Goal: Information Seeking & Learning: Learn about a topic

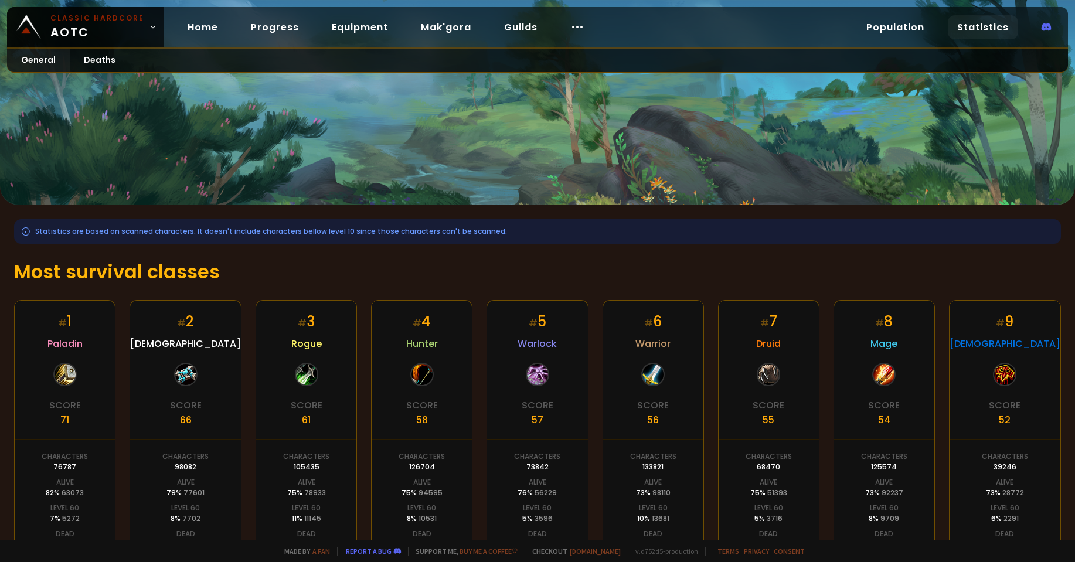
click at [549, 32] on div "Home Progress Equipment Mak'gora Guilds" at bounding box center [386, 27] width 444 height 38
click at [570, 30] on icon at bounding box center [577, 27] width 14 height 14
click at [103, 58] on link "Deaths" at bounding box center [100, 60] width 60 height 23
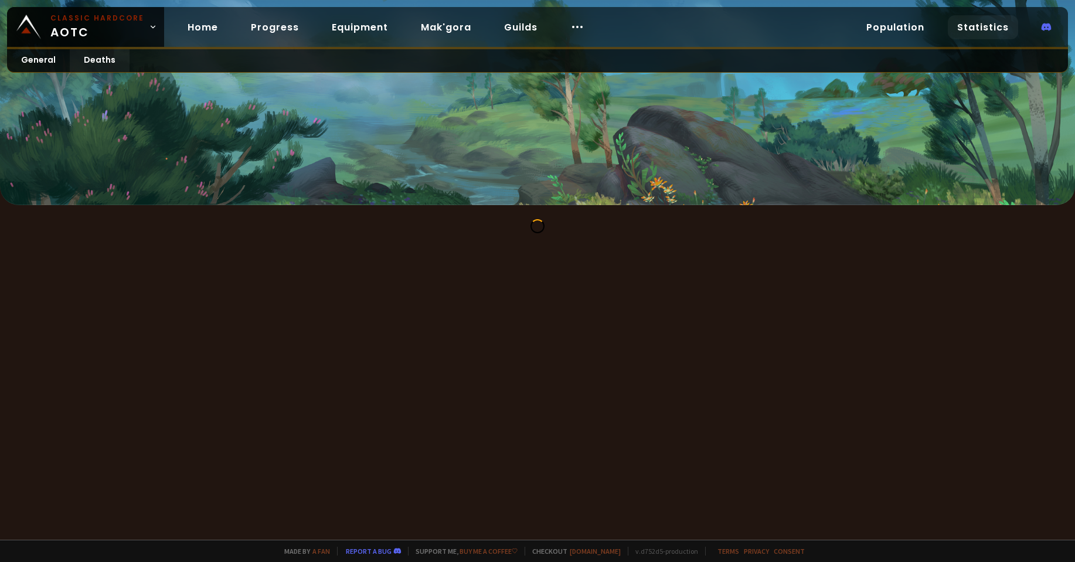
click at [975, 30] on link "Statistics" at bounding box center [983, 27] width 70 height 24
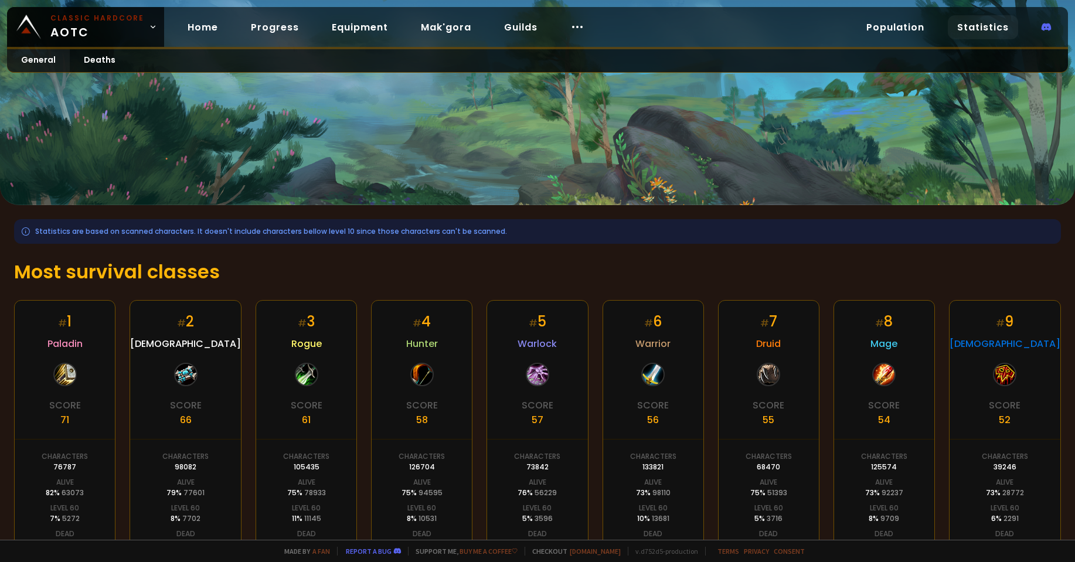
click at [975, 30] on link "Statistics" at bounding box center [983, 27] width 70 height 24
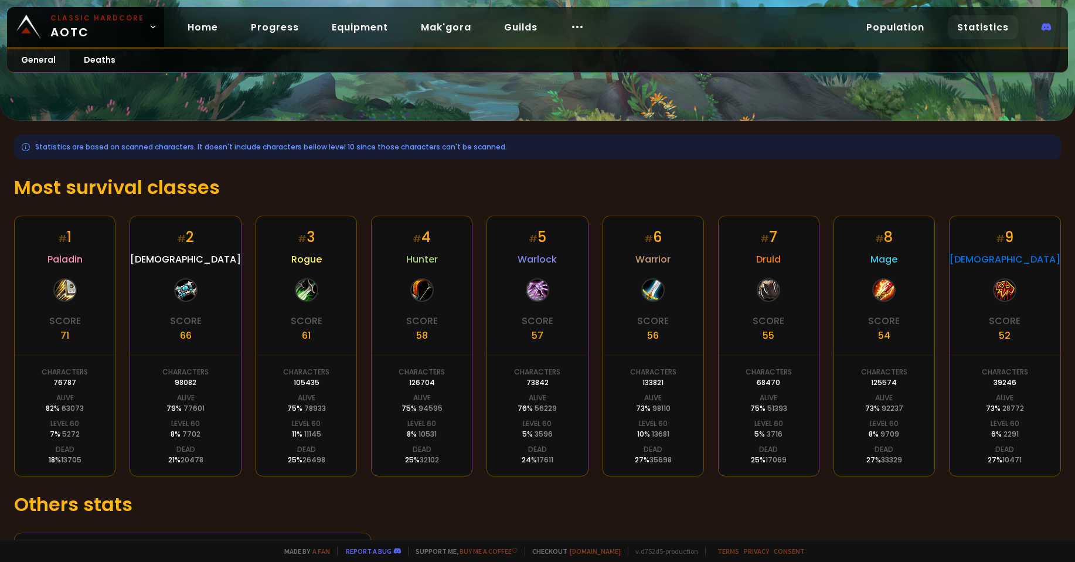
scroll to position [150, 0]
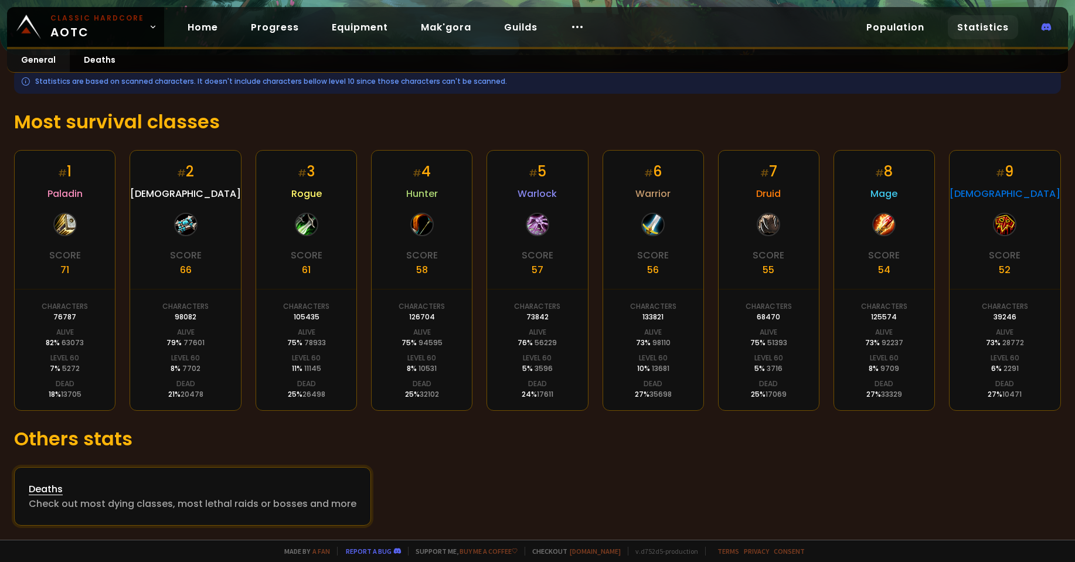
click at [128, 499] on div "Check out most dying classes, most lethal raids or bosses and more" at bounding box center [193, 503] width 328 height 15
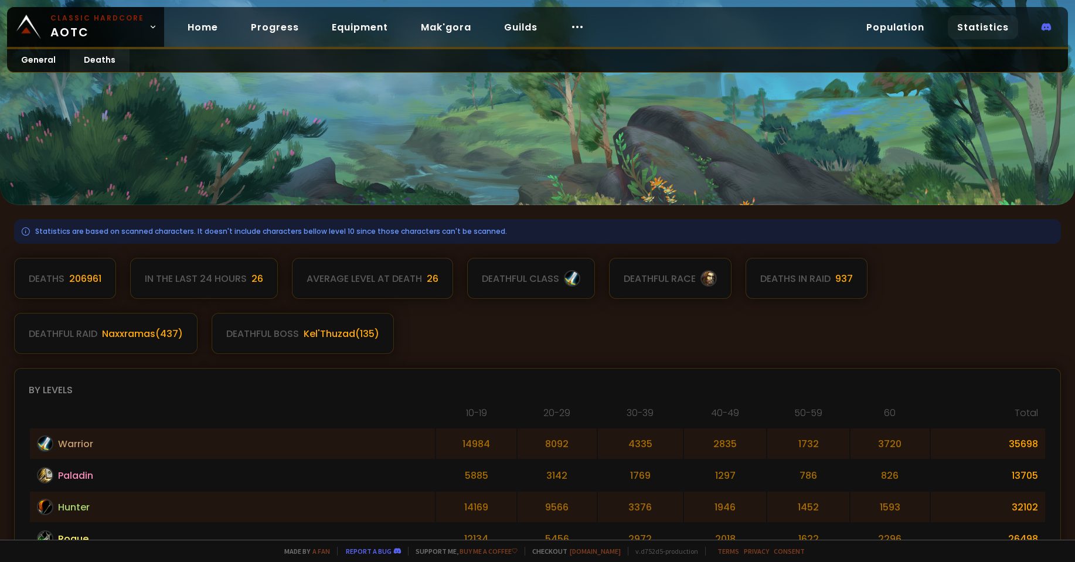
click at [50, 334] on div "deathful raid" at bounding box center [63, 333] width 69 height 15
click at [131, 318] on div "deathful raid Naxxramas ( 437 )" at bounding box center [105, 333] width 183 height 41
click at [151, 338] on div "Naxxramas ( 437 )" at bounding box center [142, 333] width 81 height 15
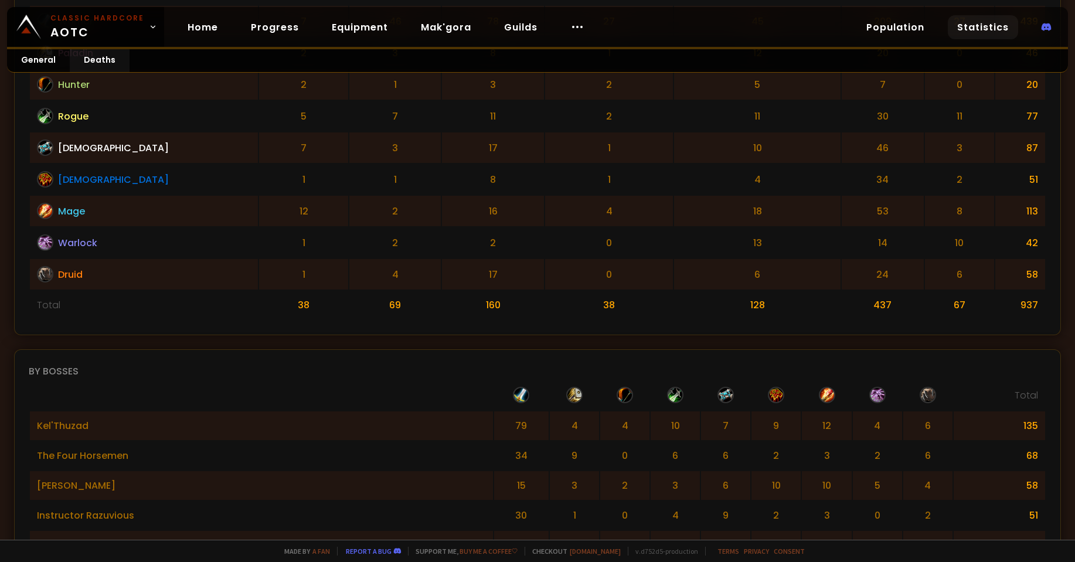
scroll to position [645, 0]
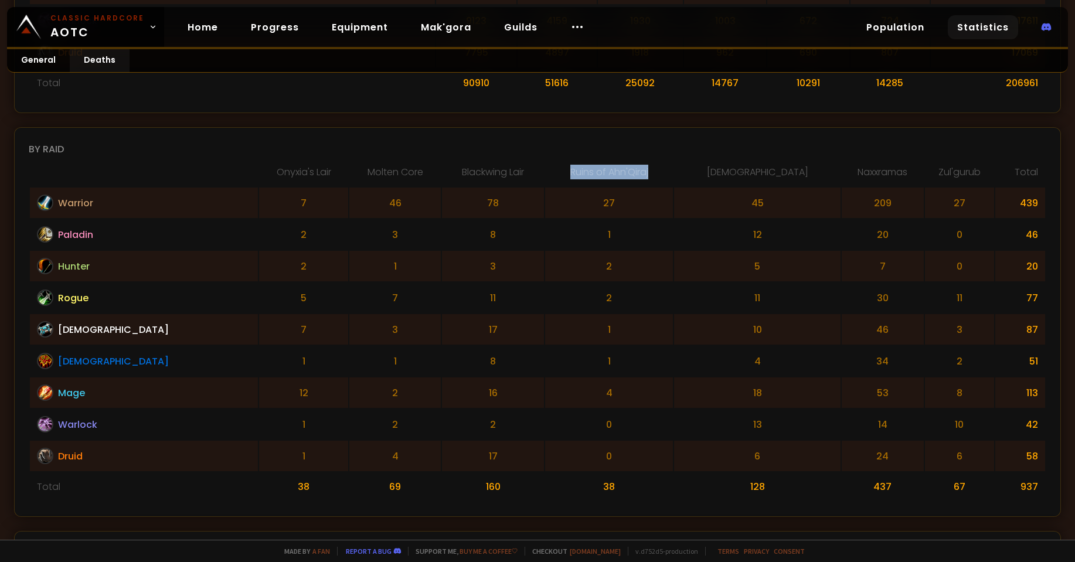
drag, startPoint x: 617, startPoint y: 166, endPoint x: 532, endPoint y: 171, distance: 85.1
click at [545, 171] on th "Ruins of Ahn'Qiraj" at bounding box center [609, 176] width 128 height 22
click at [683, 438] on td "13" at bounding box center [757, 424] width 166 height 30
click at [1027, 428] on td "42" at bounding box center [1020, 424] width 50 height 30
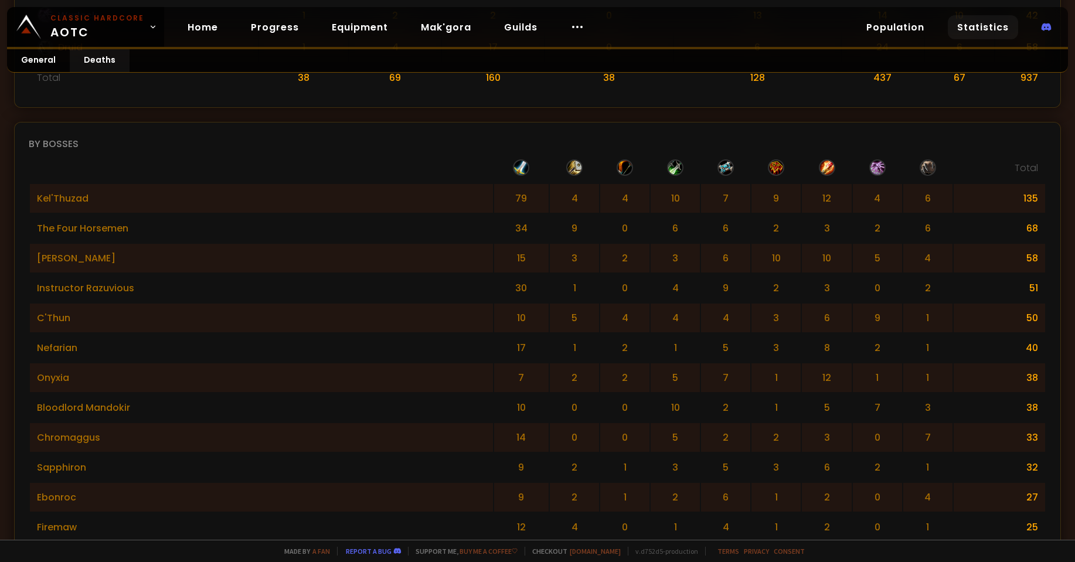
scroll to position [1055, 0]
drag, startPoint x: 74, startPoint y: 477, endPoint x: 60, endPoint y: 476, distance: 14.1
click at [60, 476] on td "Sapphiron" at bounding box center [261, 466] width 463 height 29
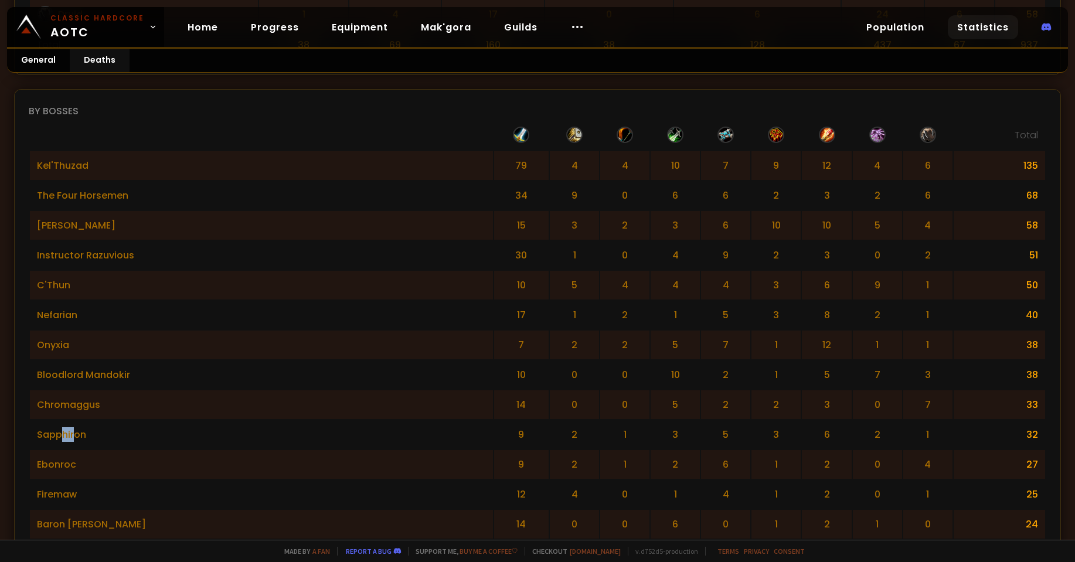
scroll to position [1113, 0]
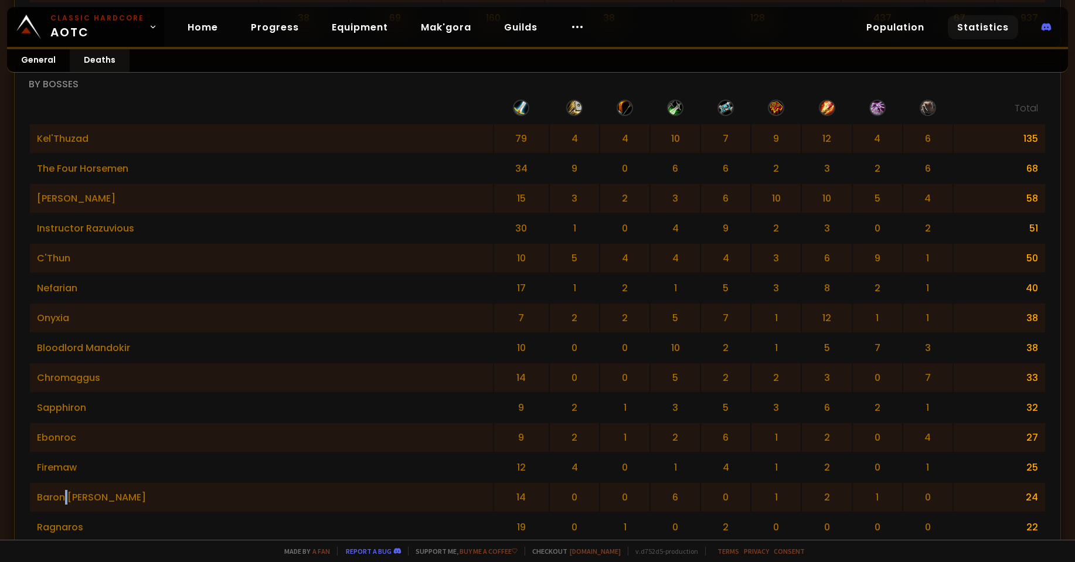
drag, startPoint x: 68, startPoint y: 495, endPoint x: 62, endPoint y: 500, distance: 7.9
click at [62, 500] on td "Baron [PERSON_NAME]" at bounding box center [261, 497] width 463 height 29
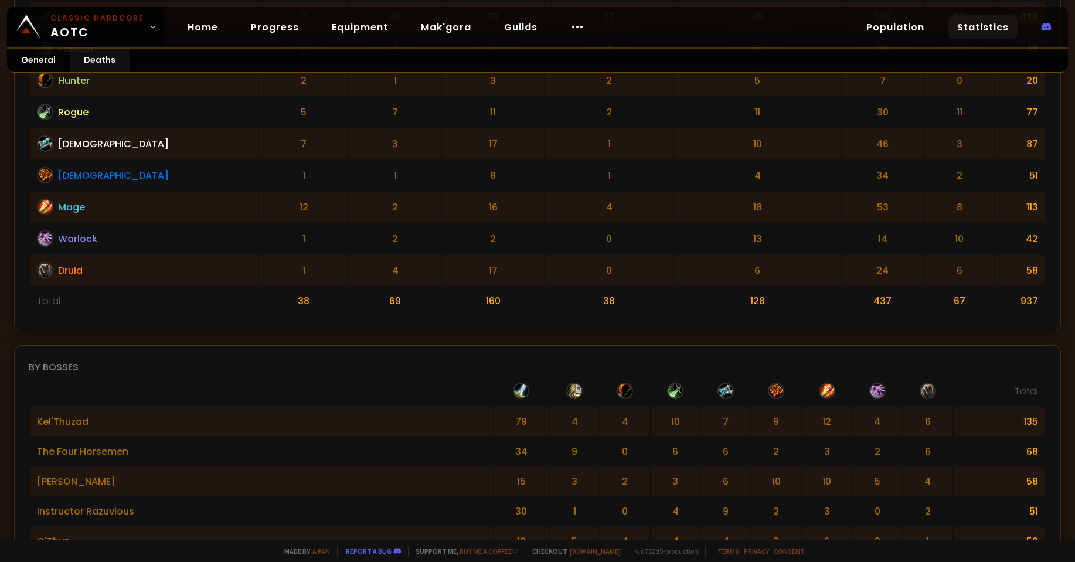
scroll to position [990, 0]
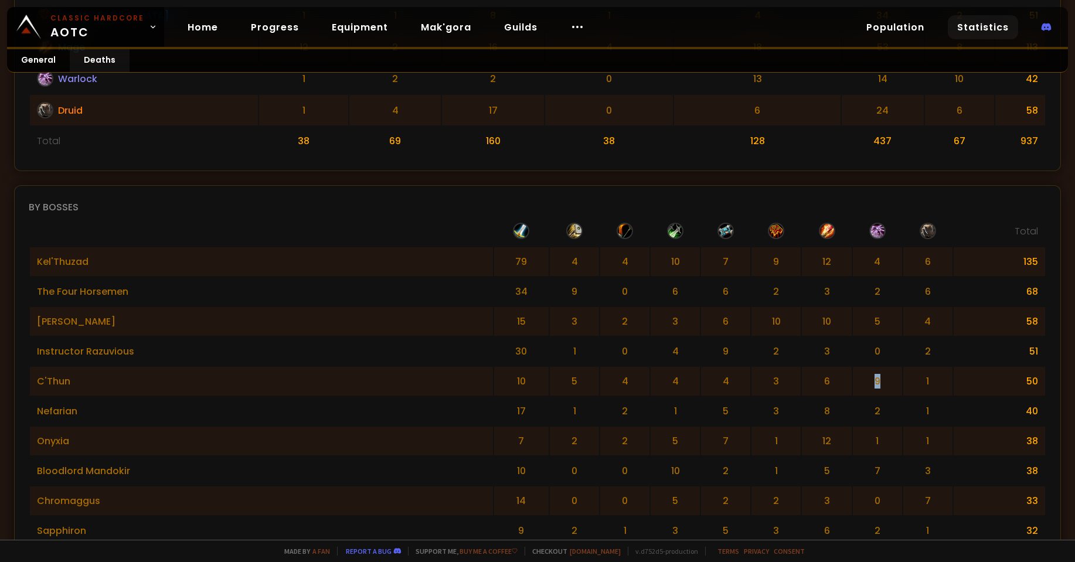
drag, startPoint x: 857, startPoint y: 382, endPoint x: 840, endPoint y: 380, distance: 17.1
click at [853, 380] on td "9" at bounding box center [877, 381] width 49 height 29
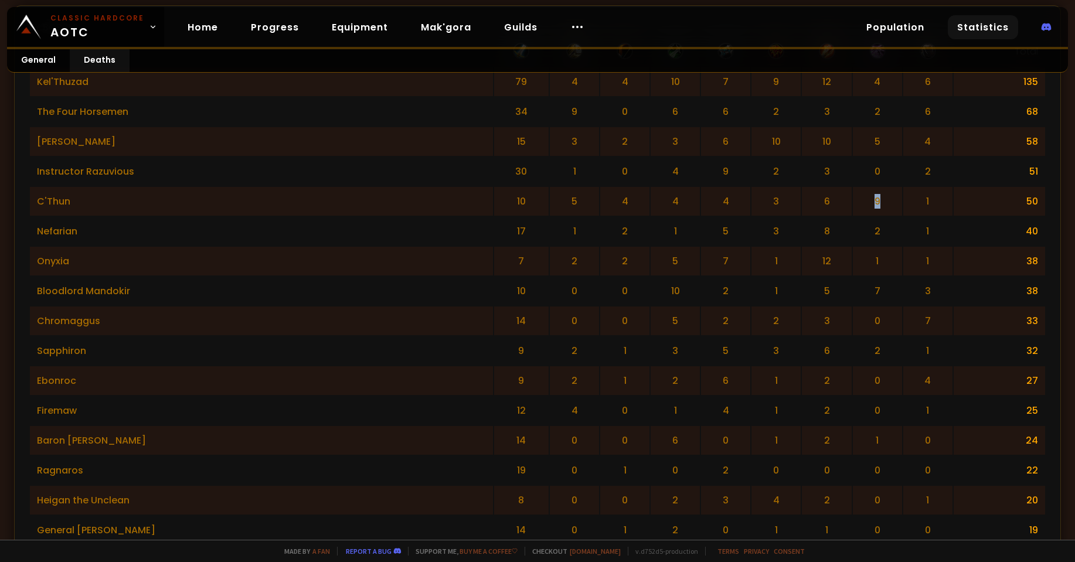
scroll to position [1166, 0]
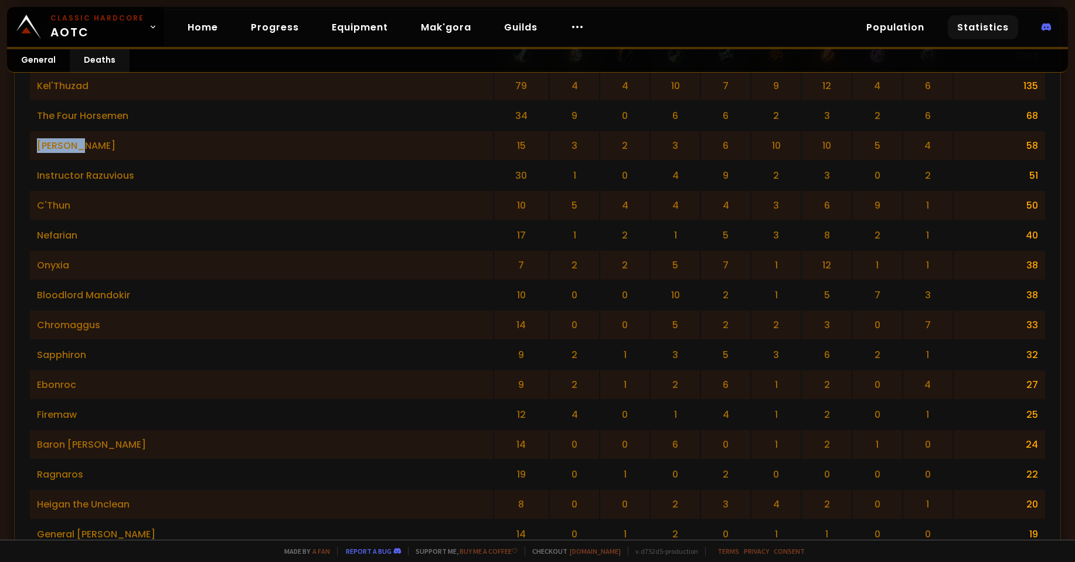
drag, startPoint x: 105, startPoint y: 151, endPoint x: 32, endPoint y: 140, distance: 74.0
click at [32, 140] on td "[PERSON_NAME]" at bounding box center [261, 145] width 463 height 29
